Goal: Task Accomplishment & Management: Manage account settings

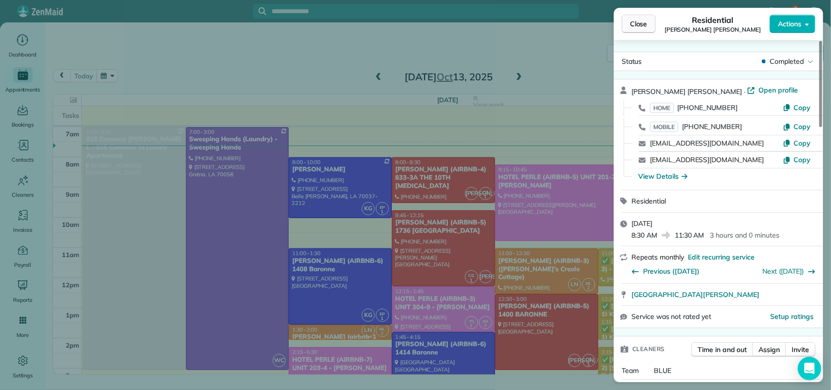
click at [643, 21] on span "Close" at bounding box center [639, 24] width 18 height 10
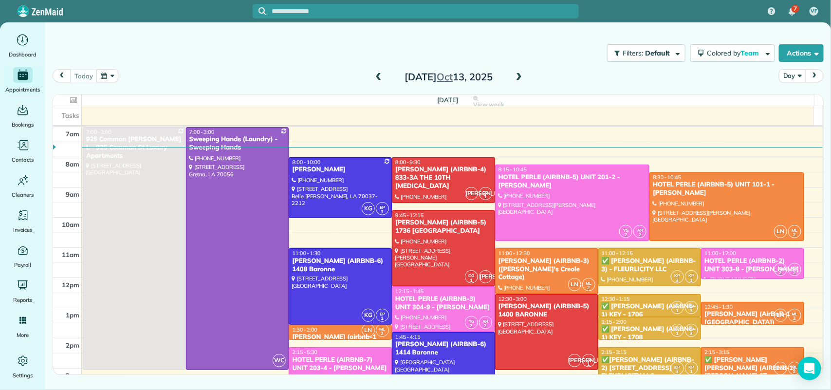
scroll to position [61, 0]
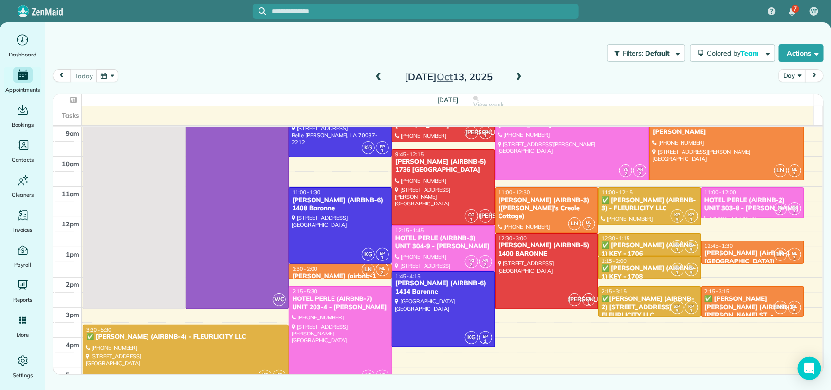
click at [520, 209] on div "[PERSON_NAME] (AIRBNB-3) ([PERSON_NAME]'s Creole Cottage)" at bounding box center [546, 208] width 97 height 25
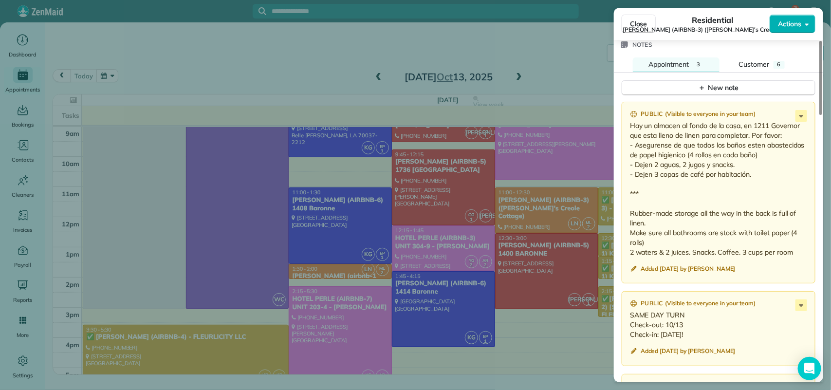
scroll to position [852, 0]
click at [640, 18] on button "Close" at bounding box center [639, 24] width 34 height 19
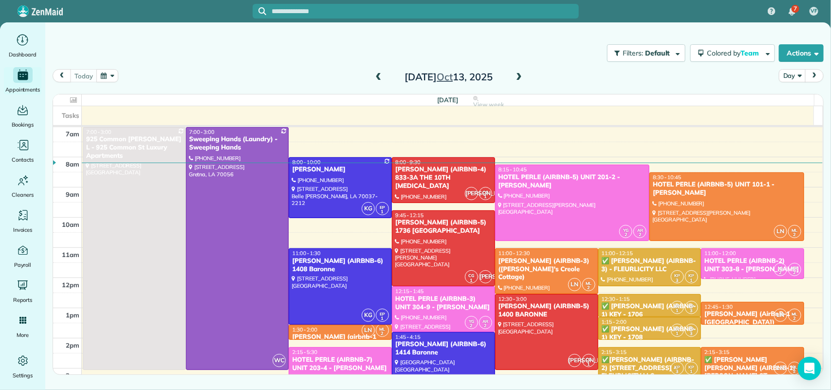
click at [522, 76] on span at bounding box center [519, 77] width 11 height 9
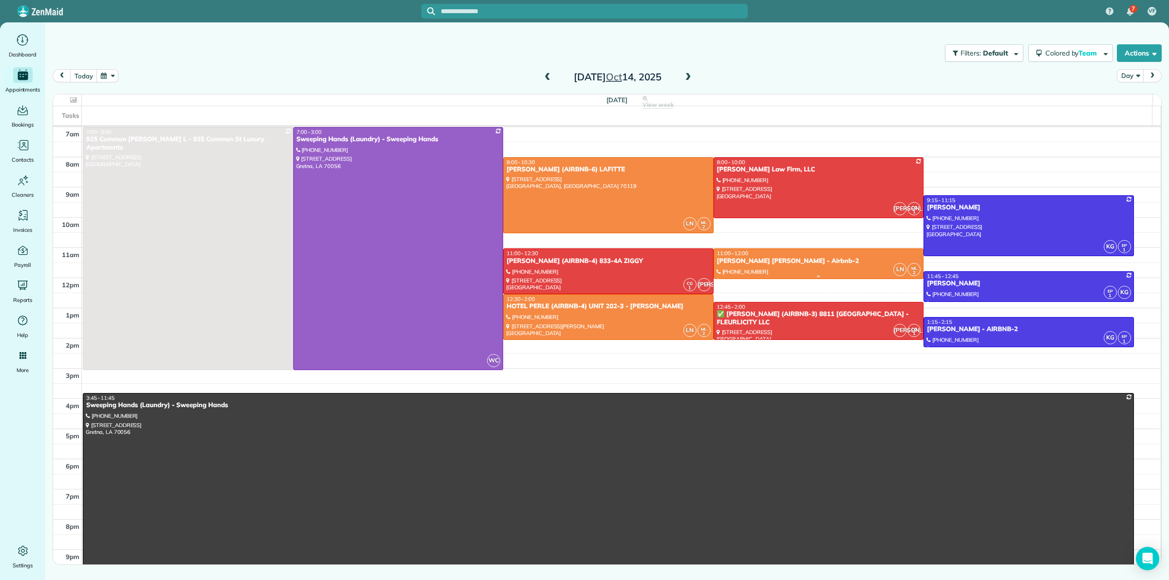
click at [758, 271] on div at bounding box center [818, 264] width 209 height 30
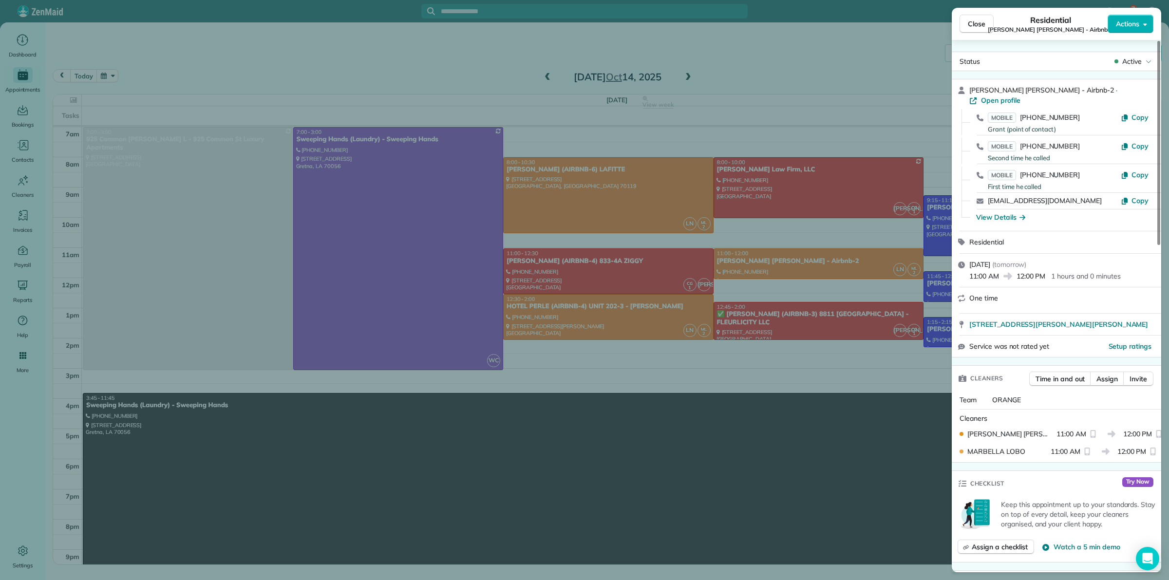
click at [712, 349] on div "Close Residential [PERSON_NAME][GEOGRAPHIC_DATA][PERSON_NAME] - Airbnb-2 Action…" at bounding box center [584, 290] width 1169 height 580
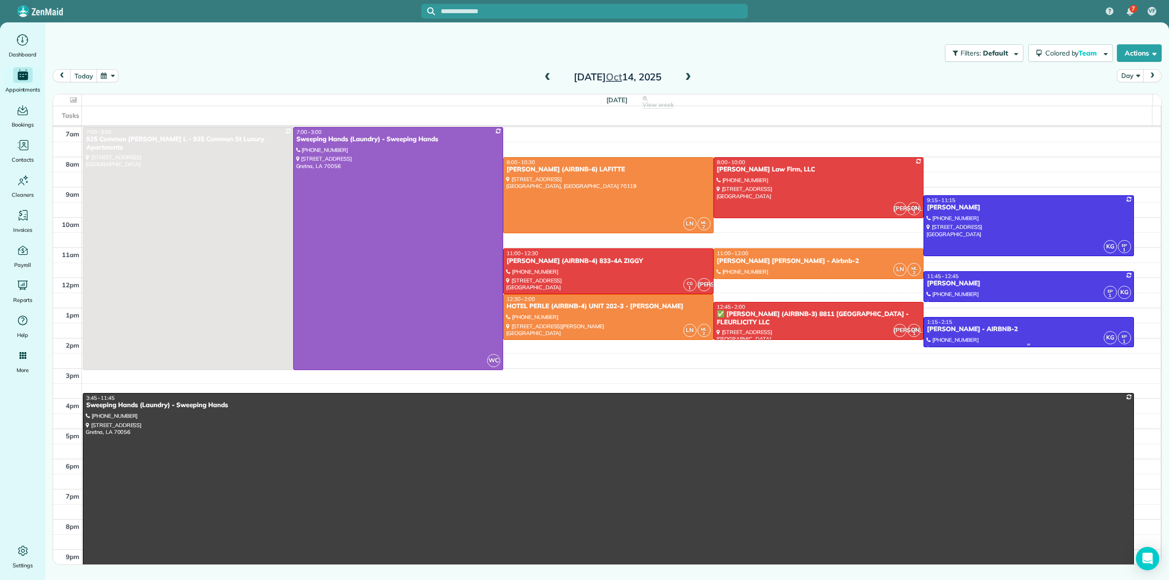
click at [831, 325] on span "1:15 - 2:15" at bounding box center [939, 321] width 25 height 7
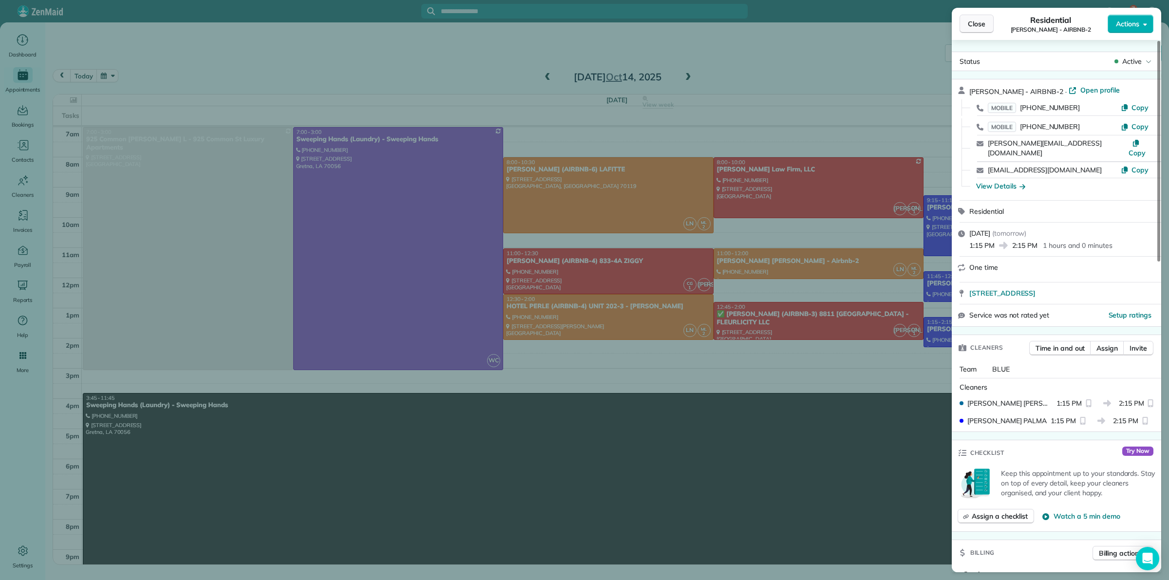
click at [831, 22] on span "Close" at bounding box center [977, 24] width 18 height 10
